Goal: Information Seeking & Learning: Find specific fact

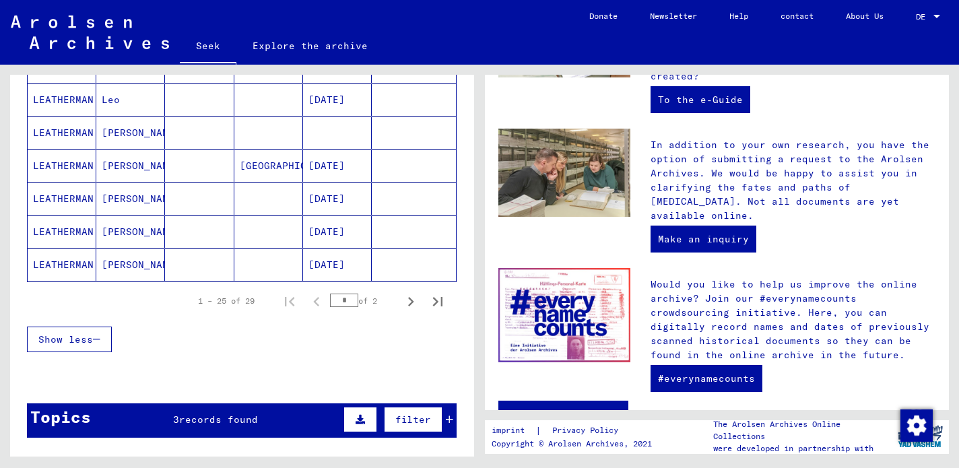
scroll to position [817, 0]
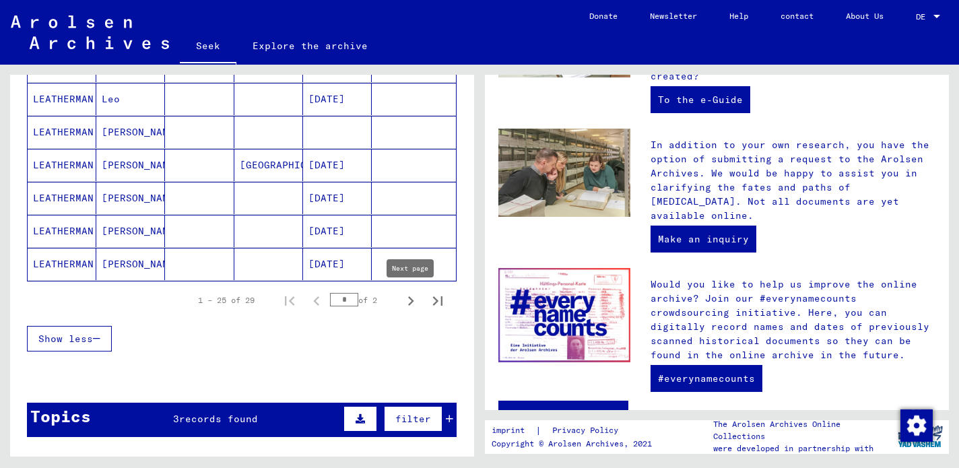
click at [414, 302] on icon "Next page" at bounding box center [411, 301] width 19 height 19
type input "*"
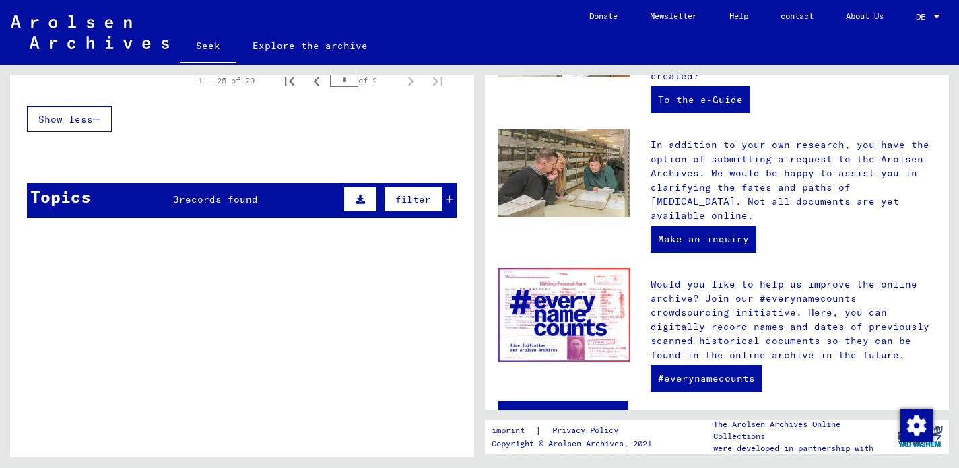
scroll to position [0, 0]
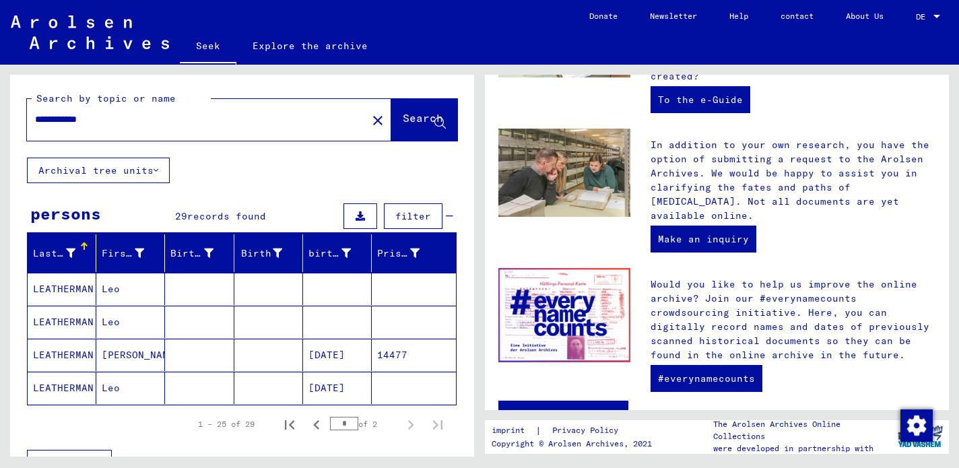
click at [108, 291] on font "Leo" at bounding box center [111, 289] width 18 height 12
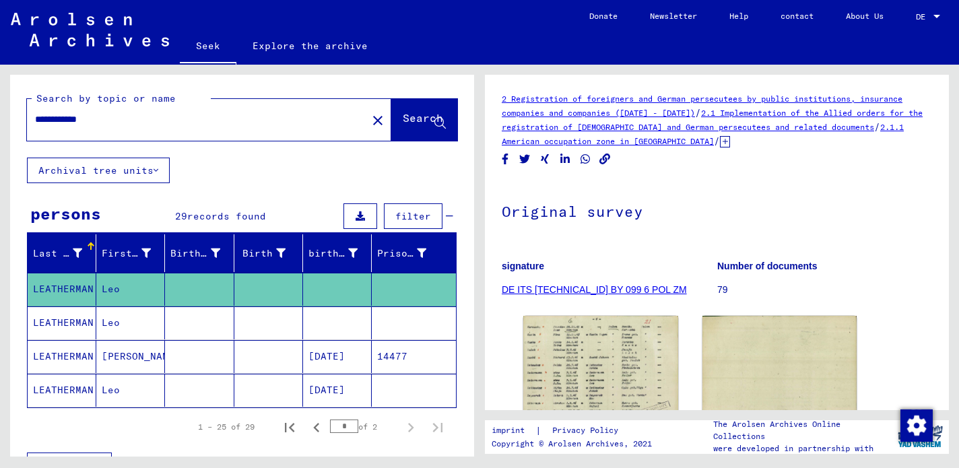
click at [117, 389] on font "Leo" at bounding box center [111, 390] width 18 height 12
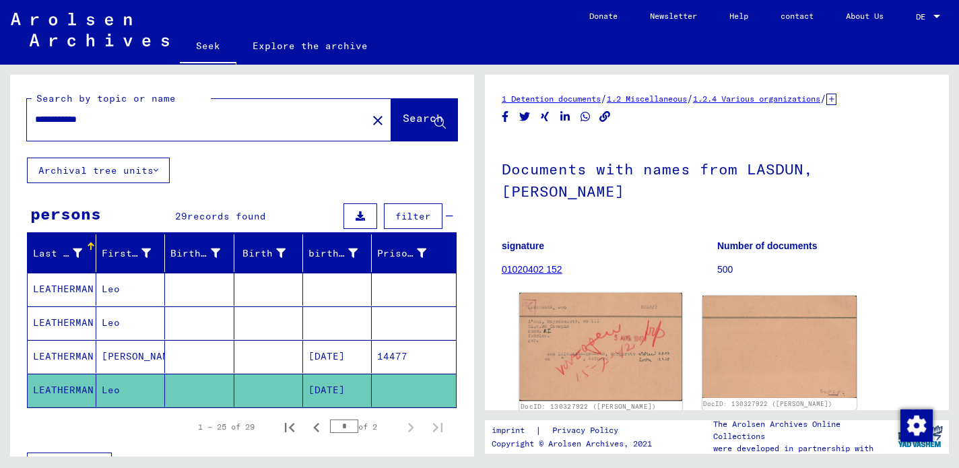
click at [547, 339] on img at bounding box center [600, 347] width 162 height 108
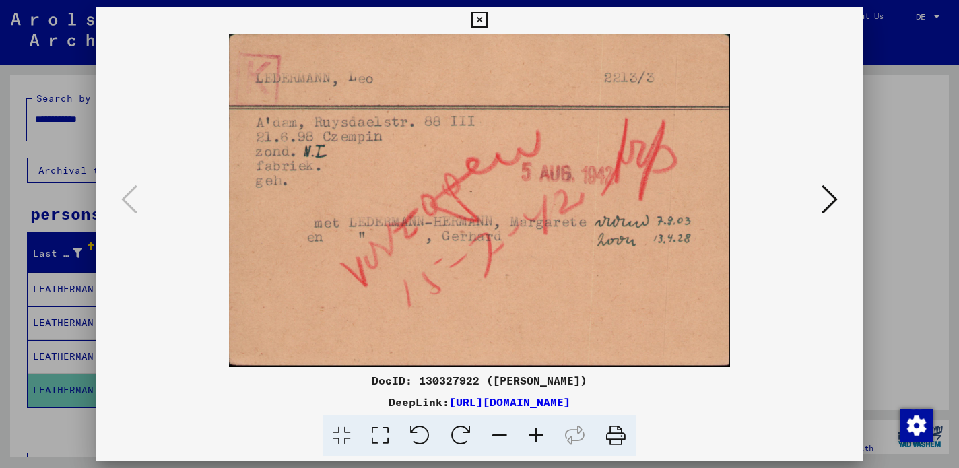
click at [827, 204] on icon at bounding box center [830, 199] width 16 height 32
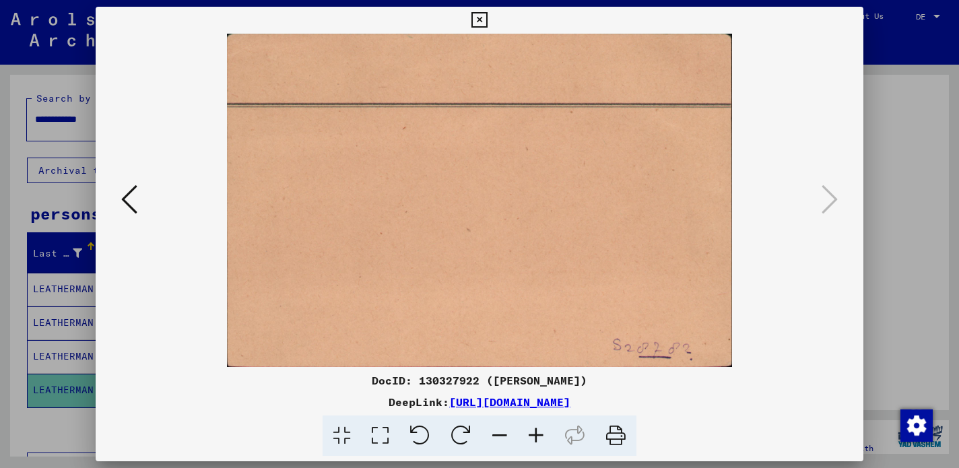
click at [127, 208] on icon at bounding box center [129, 199] width 16 height 32
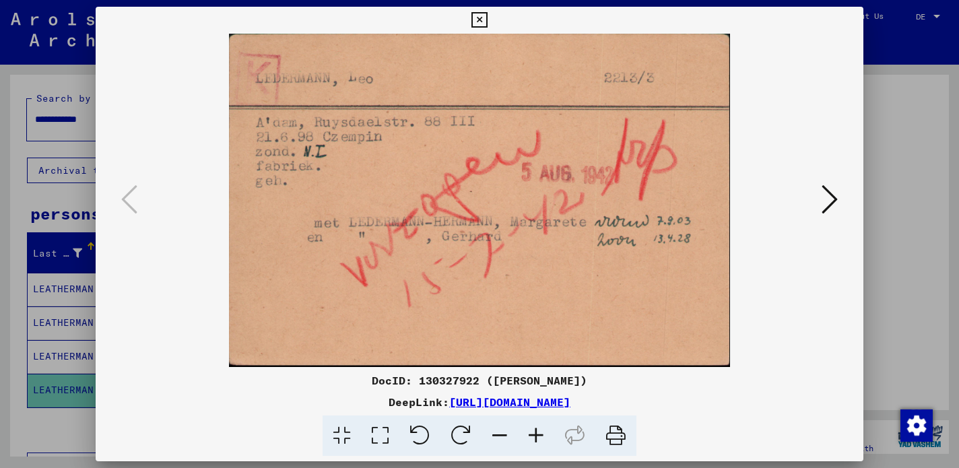
click at [74, 427] on div at bounding box center [479, 234] width 959 height 468
